Goal: Task Accomplishment & Management: Use online tool/utility

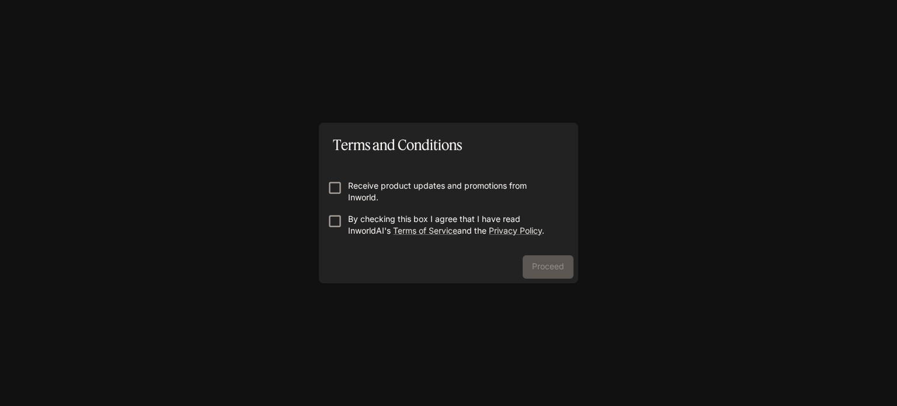
click at [400, 193] on p "Receive product updates and promotions from Inworld." at bounding box center [453, 191] width 210 height 23
click at [499, 217] on p "By checking this box I agree that I have read InworldAI's Terms of Service and …" at bounding box center [453, 224] width 210 height 23
click at [540, 259] on button "Proceed" at bounding box center [548, 266] width 51 height 23
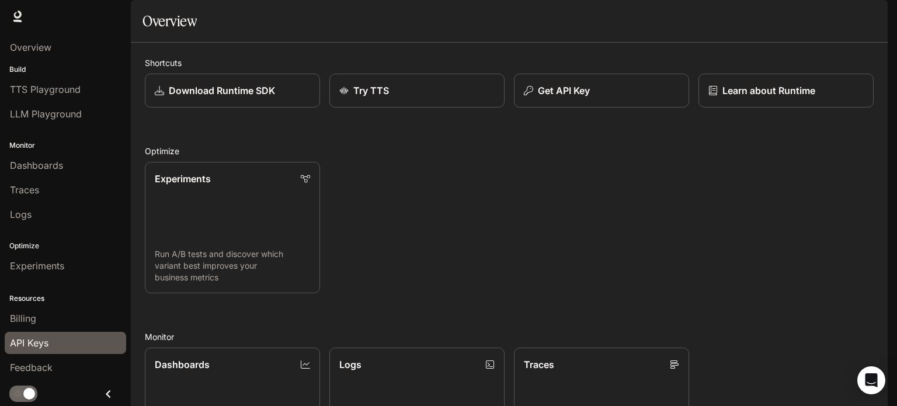
click at [38, 353] on link "API Keys" at bounding box center [65, 343] width 121 height 22
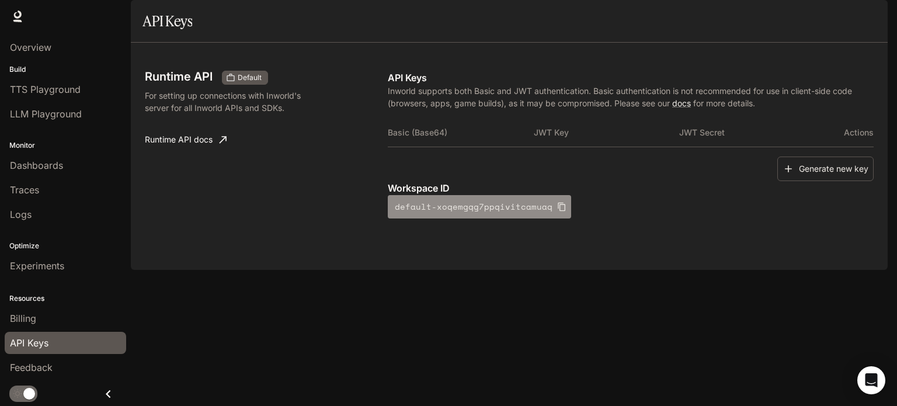
click at [547, 218] on button "default-xoqemgqg7ppqivitcamuaq" at bounding box center [479, 206] width 183 height 23
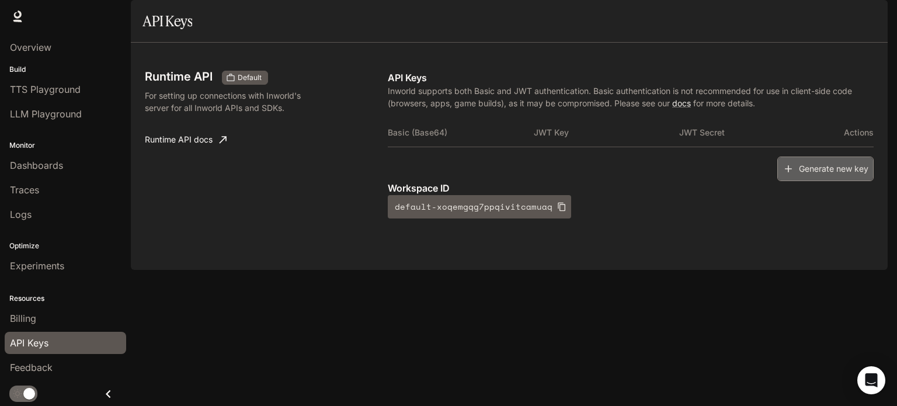
click at [831, 182] on button "Generate new key" at bounding box center [825, 169] width 96 height 25
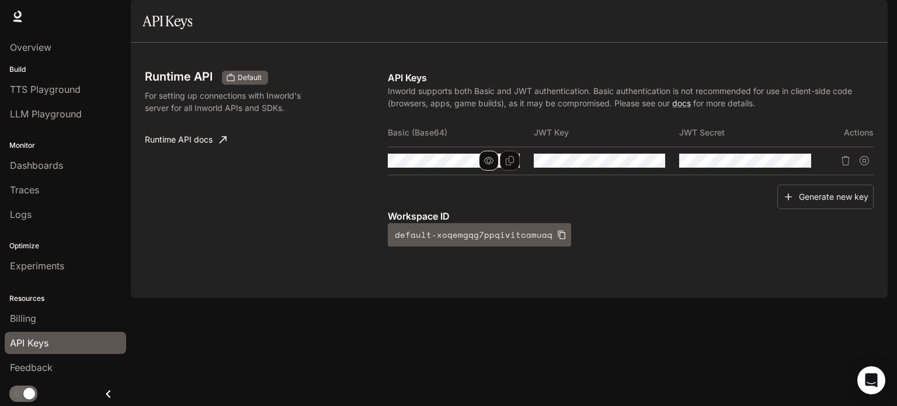
click at [496, 171] on button "button" at bounding box center [489, 161] width 20 height 20
click at [512, 165] on icon "Copy Basic (Base64)" at bounding box center [509, 160] width 9 height 9
